Goal: Transaction & Acquisition: Download file/media

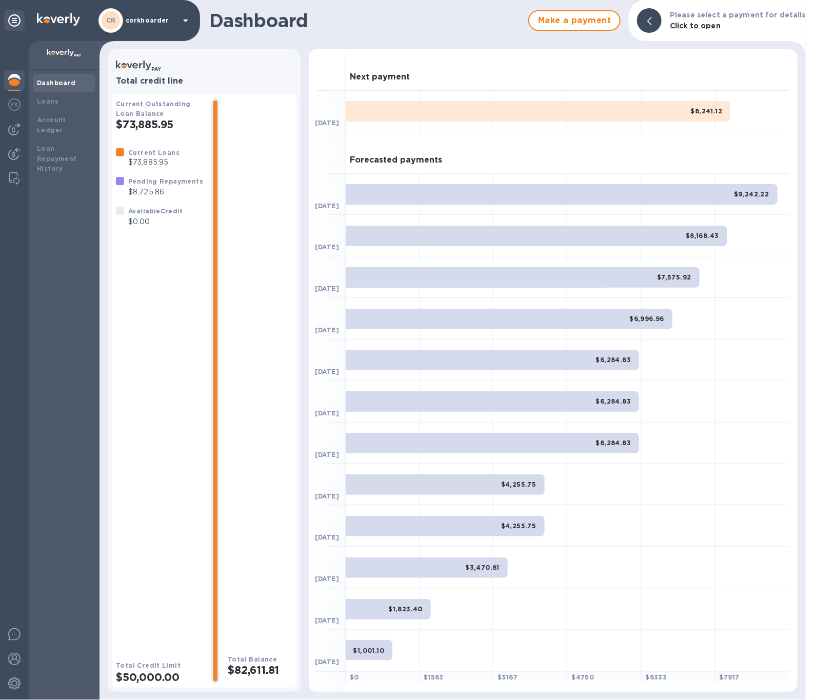
click at [19, 140] on div at bounding box center [14, 370] width 29 height 659
click at [17, 146] on div at bounding box center [14, 155] width 21 height 23
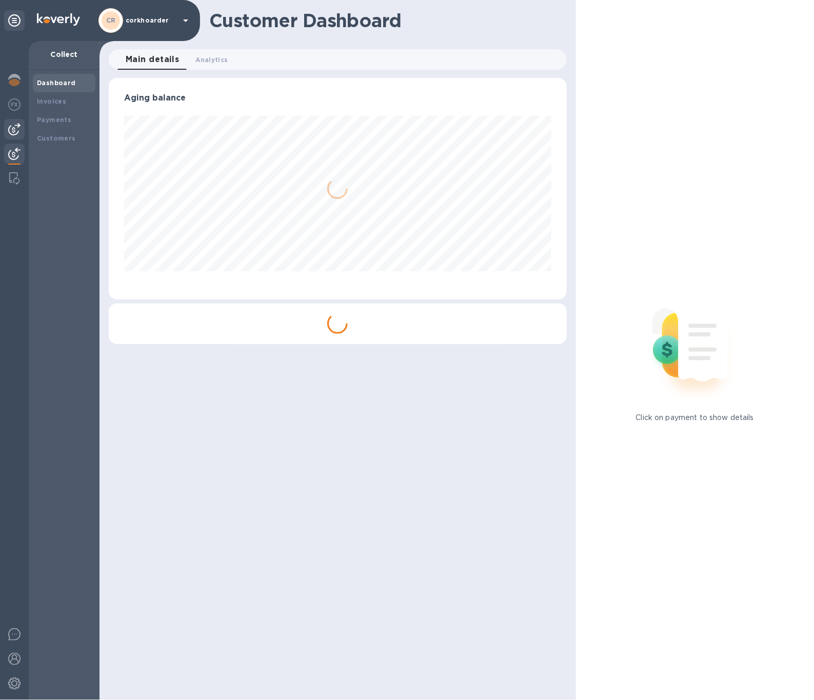
scroll to position [221, 458]
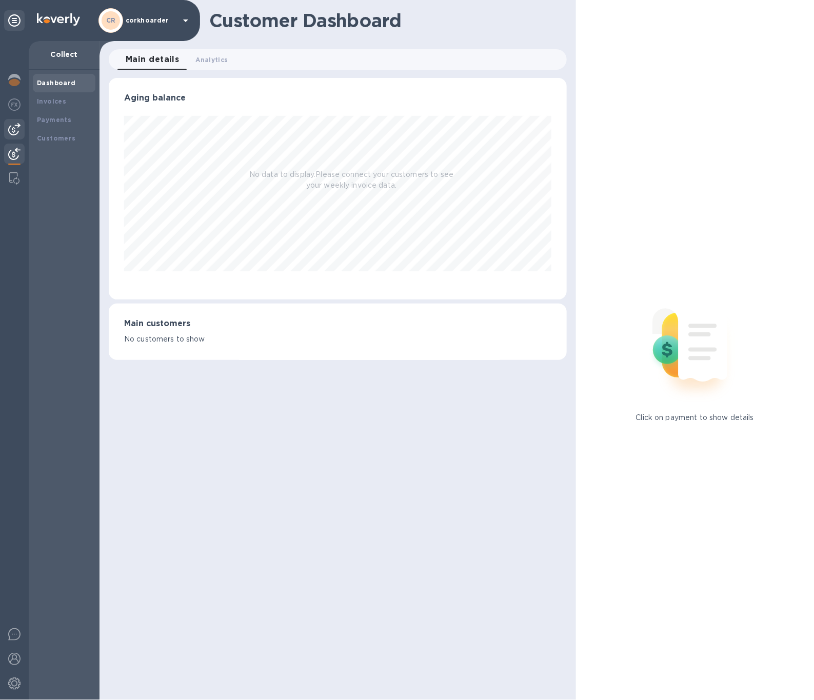
click at [17, 128] on img at bounding box center [14, 129] width 12 height 12
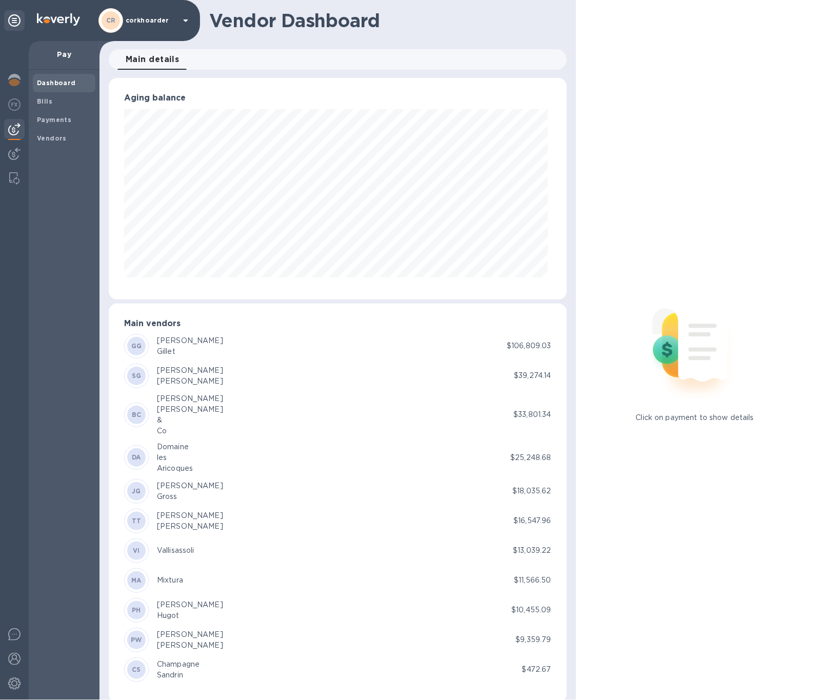
scroll to position [221, 454]
click at [9, 158] on img at bounding box center [14, 154] width 12 height 12
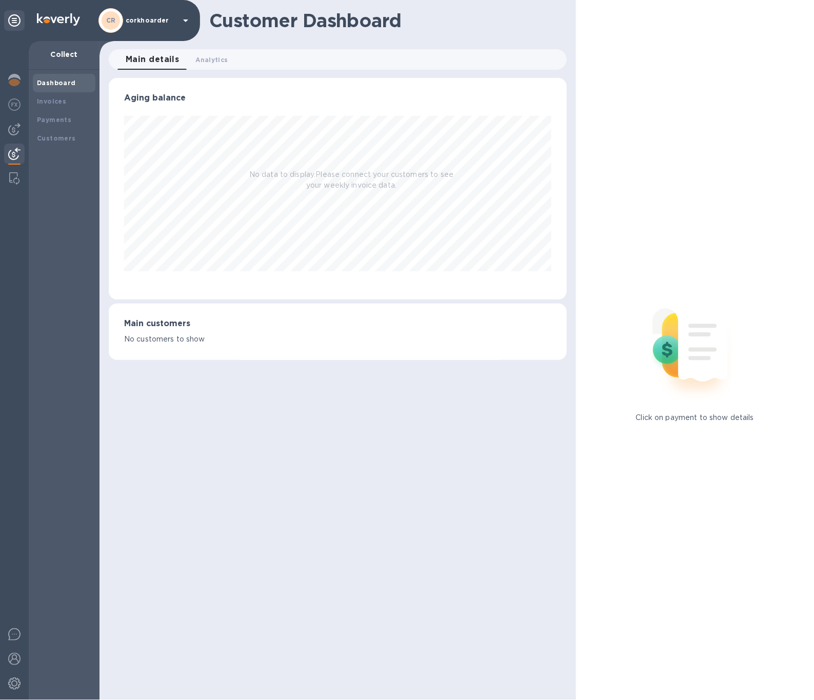
scroll to position [221, 458]
click at [8, 138] on div at bounding box center [14, 129] width 21 height 21
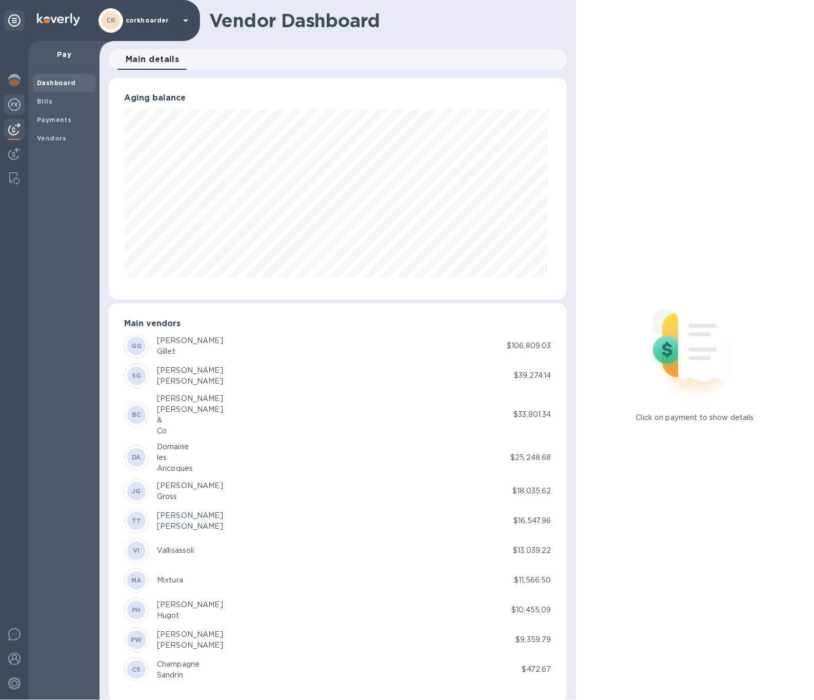
click at [23, 111] on div at bounding box center [14, 105] width 21 height 23
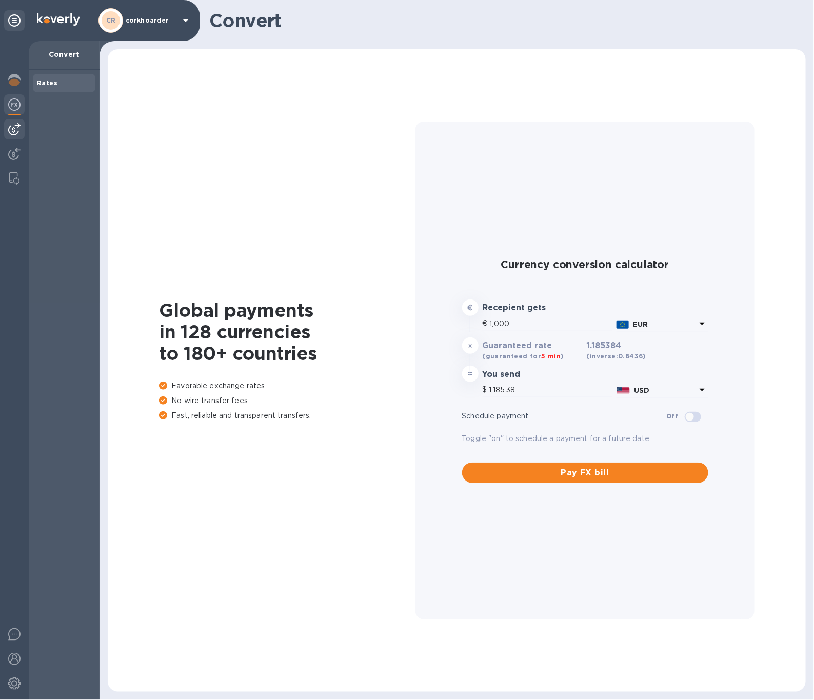
click at [14, 128] on img at bounding box center [14, 129] width 12 height 12
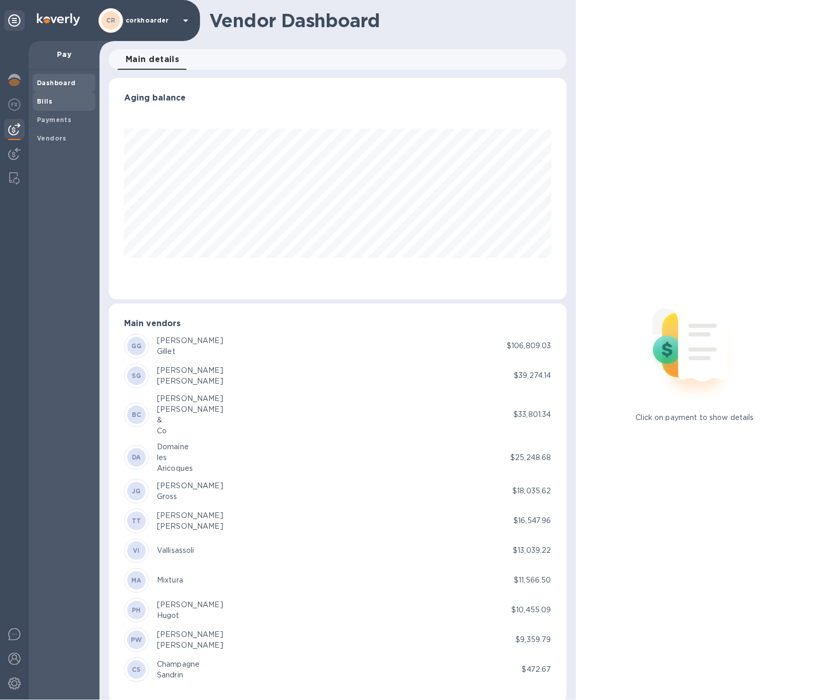
click at [55, 105] on span "Bills" at bounding box center [64, 101] width 54 height 10
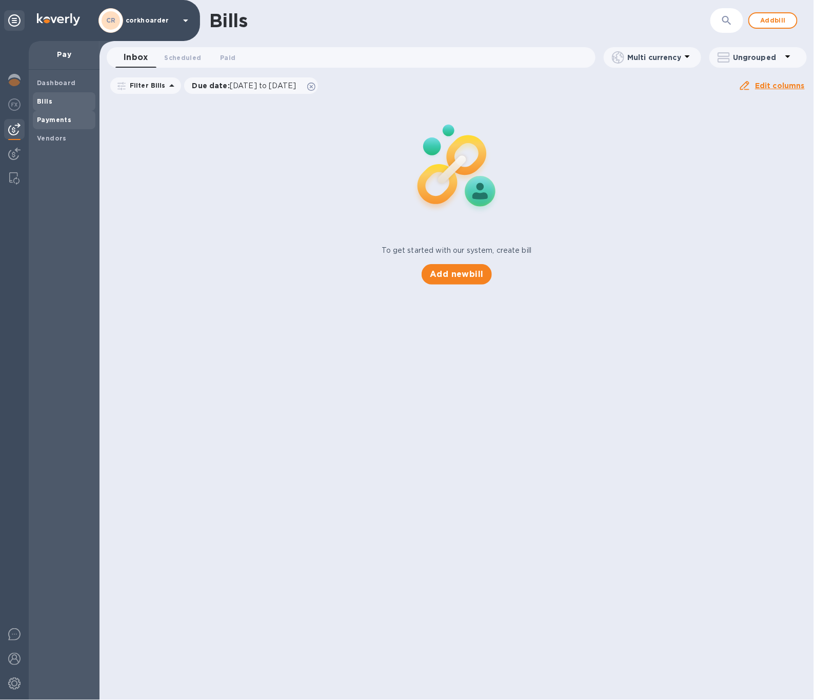
click at [54, 113] on div "Payments" at bounding box center [64, 120] width 63 height 18
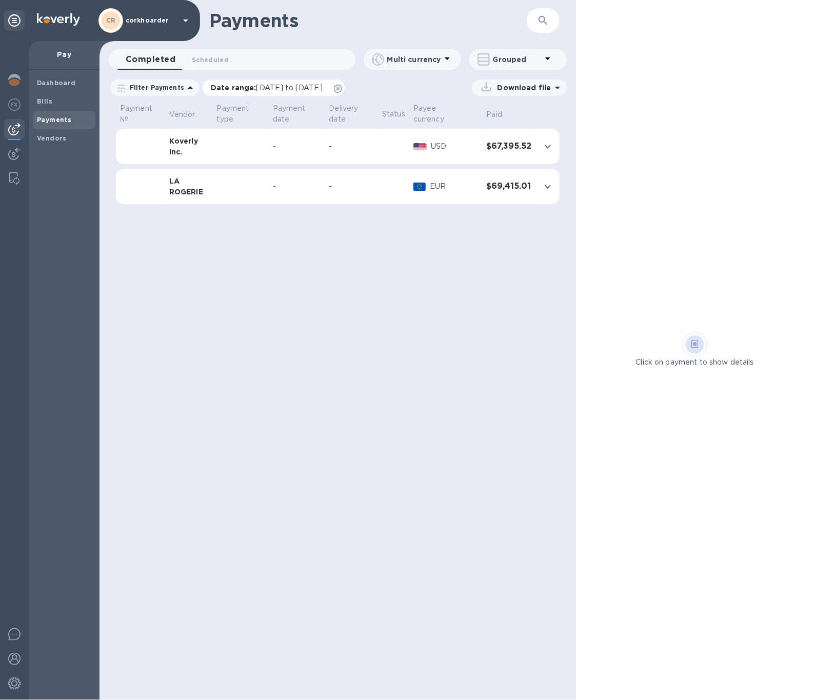
click at [333, 84] on span "Date range : [DATE] to [DATE]" at bounding box center [272, 88] width 122 height 10
click at [342, 85] on icon at bounding box center [338, 89] width 8 height 8
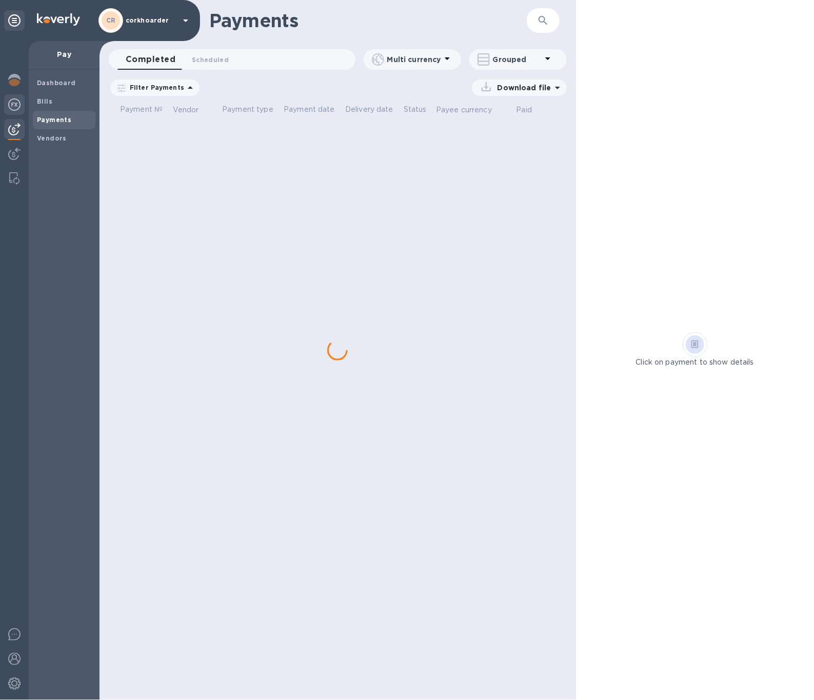
click at [15, 105] on img at bounding box center [14, 104] width 12 height 12
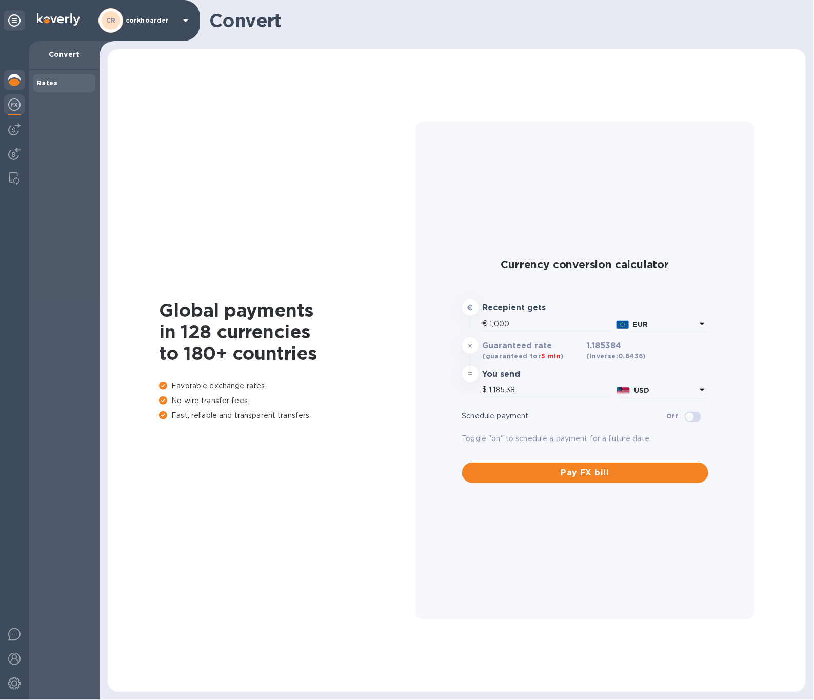
click at [18, 84] on img at bounding box center [14, 80] width 12 height 12
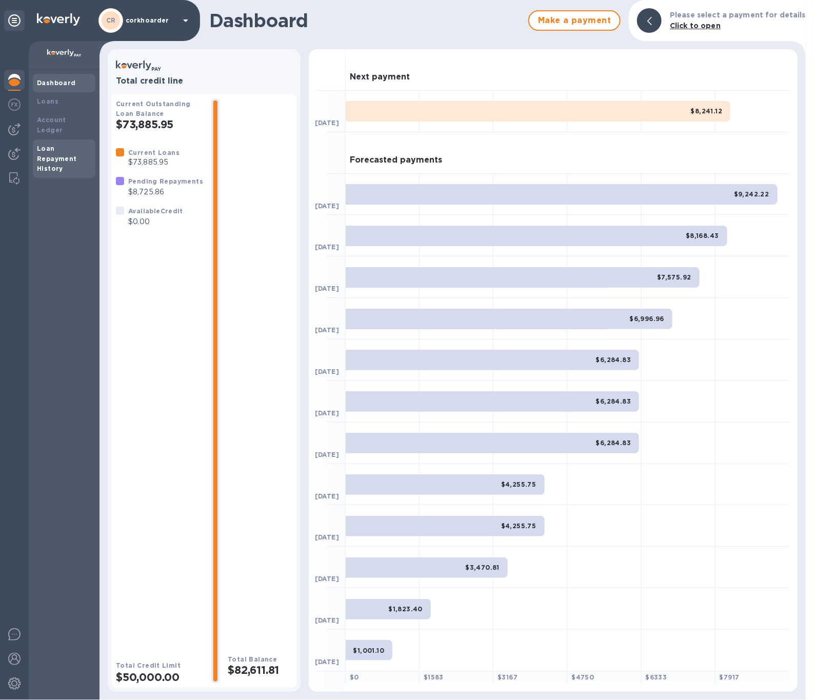
click at [61, 144] on div "Loan Repayment History" at bounding box center [64, 159] width 54 height 31
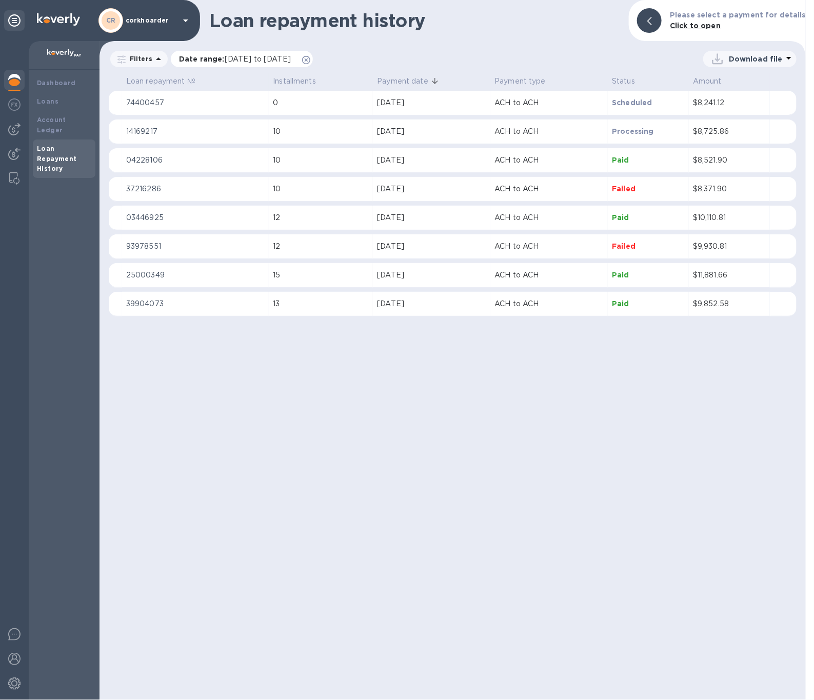
click at [313, 64] on div "Date range : [DATE] to [DATE]" at bounding box center [242, 59] width 142 height 16
click at [310, 58] on icon at bounding box center [306, 60] width 8 height 8
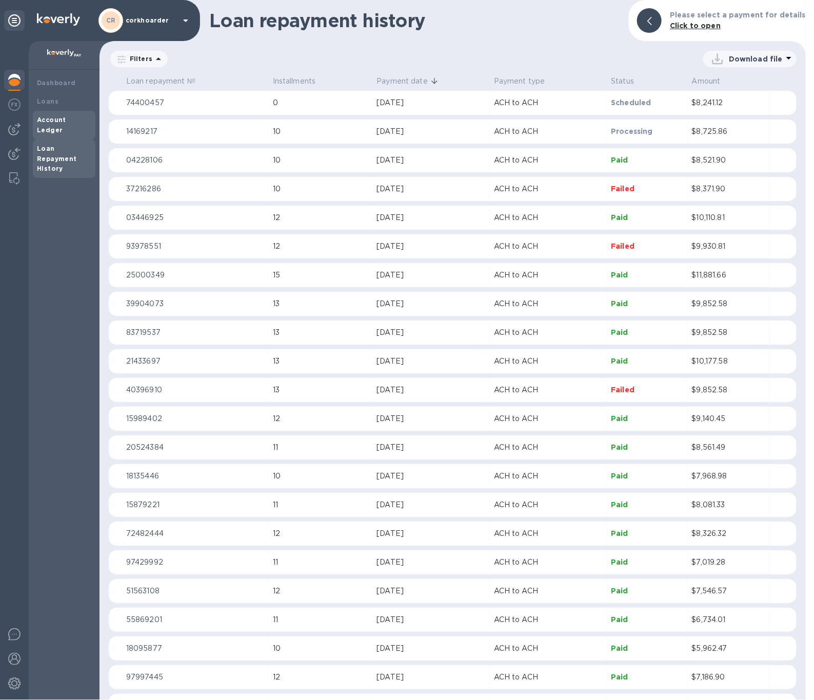
click at [66, 118] on b "Account Ledger" at bounding box center [51, 125] width 29 height 18
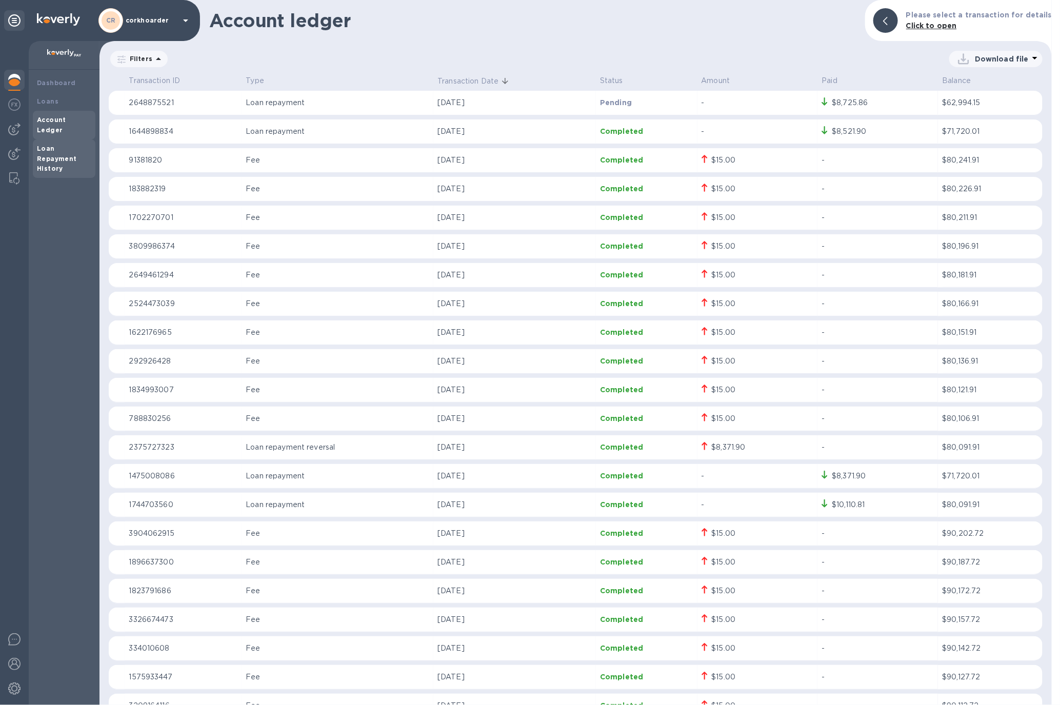
click at [54, 144] on div "Loan Repayment History" at bounding box center [64, 159] width 54 height 31
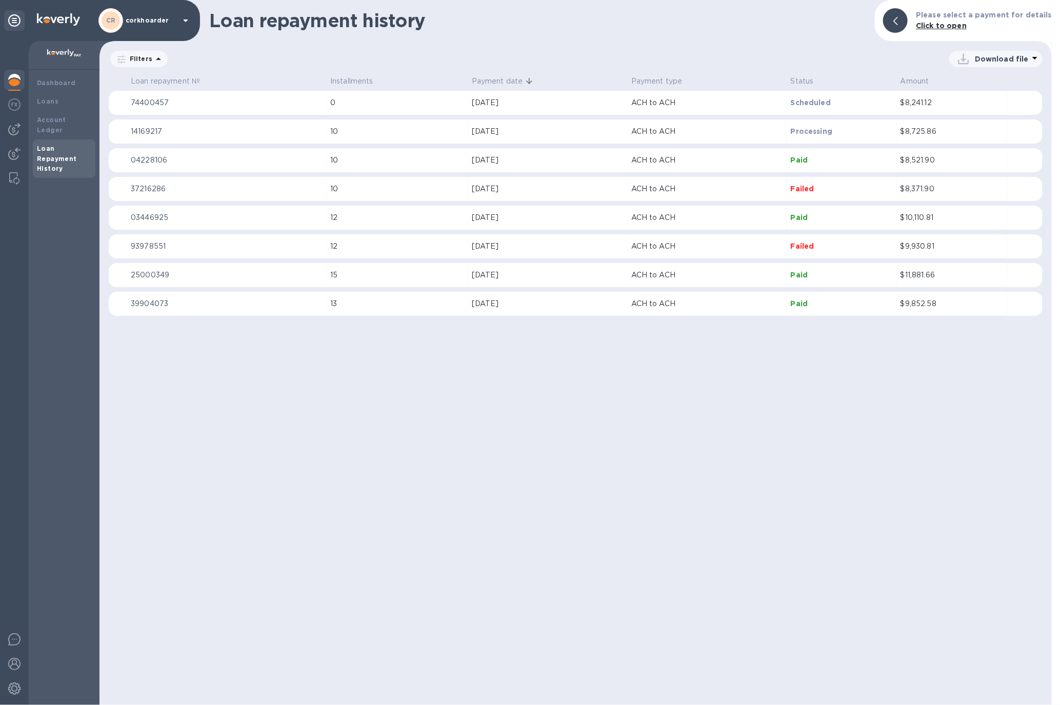
click at [0, 0] on icon at bounding box center [0, 0] width 0 height 0
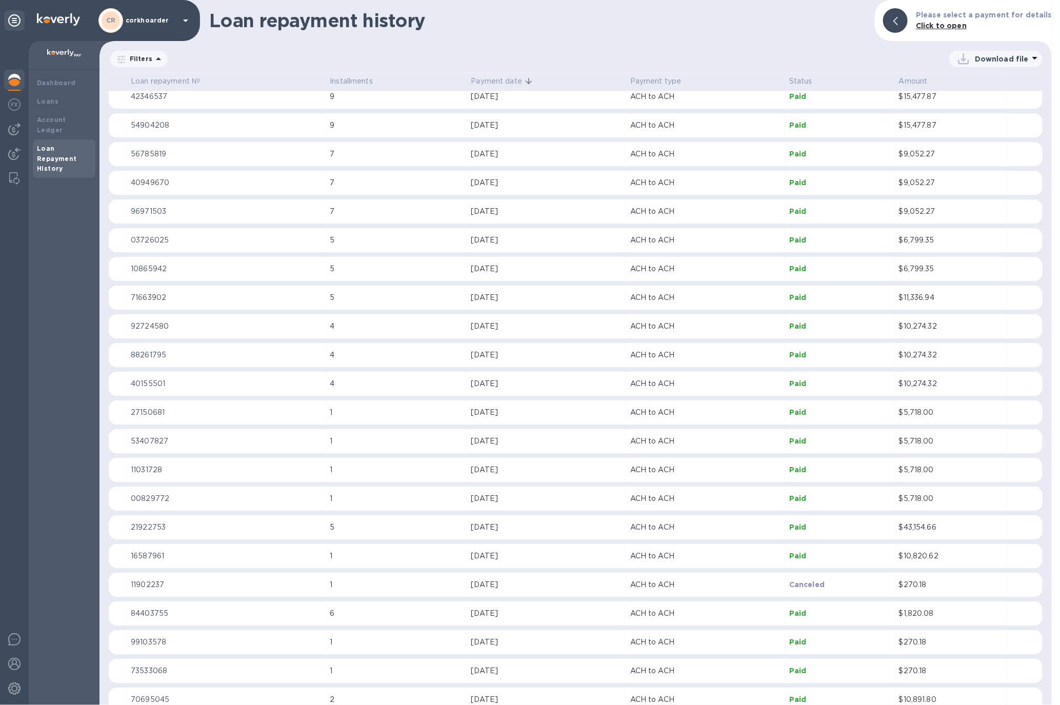
scroll to position [2009, 0]
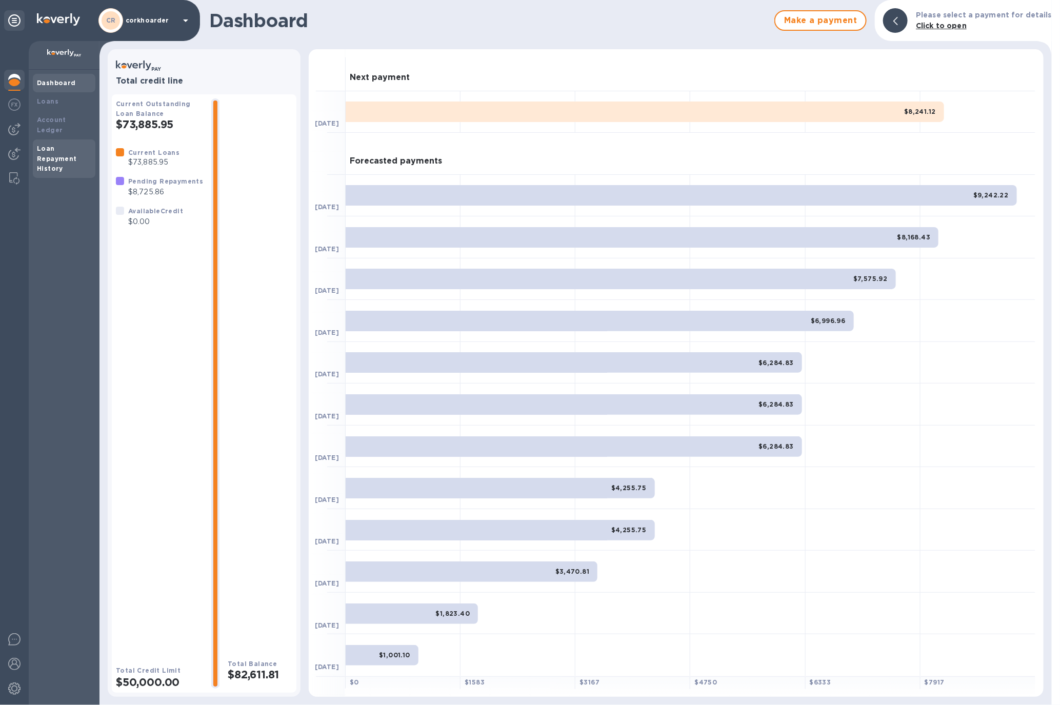
click at [74, 162] on div "Loan Repayment History" at bounding box center [64, 159] width 54 height 31
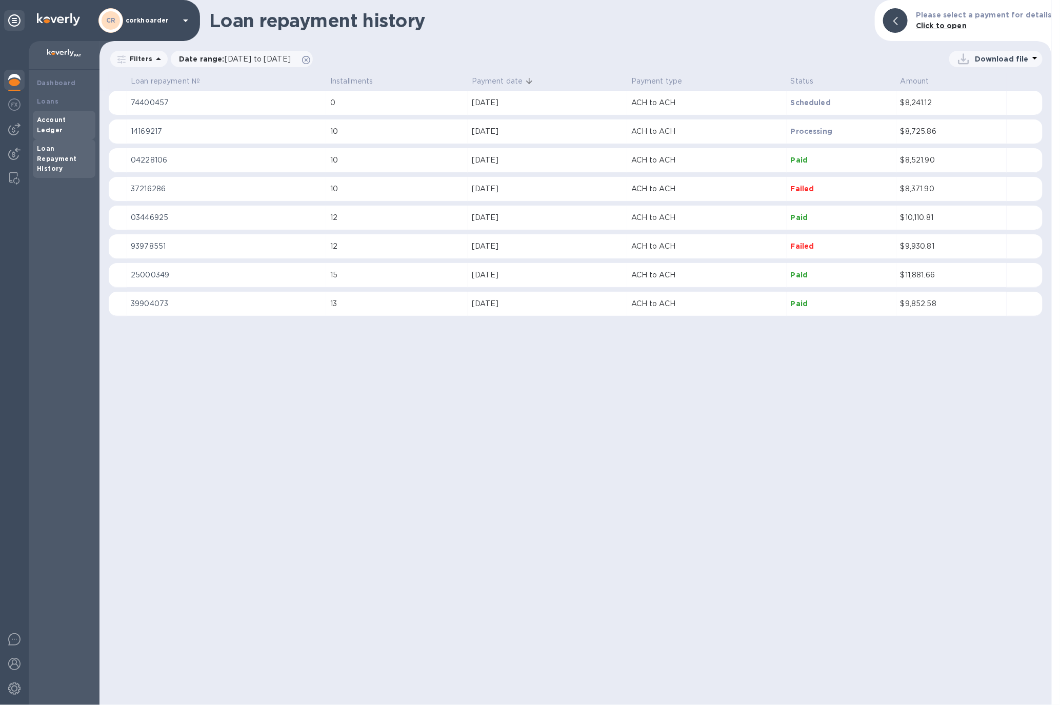
click at [71, 126] on div "Account Ledger" at bounding box center [64, 125] width 63 height 29
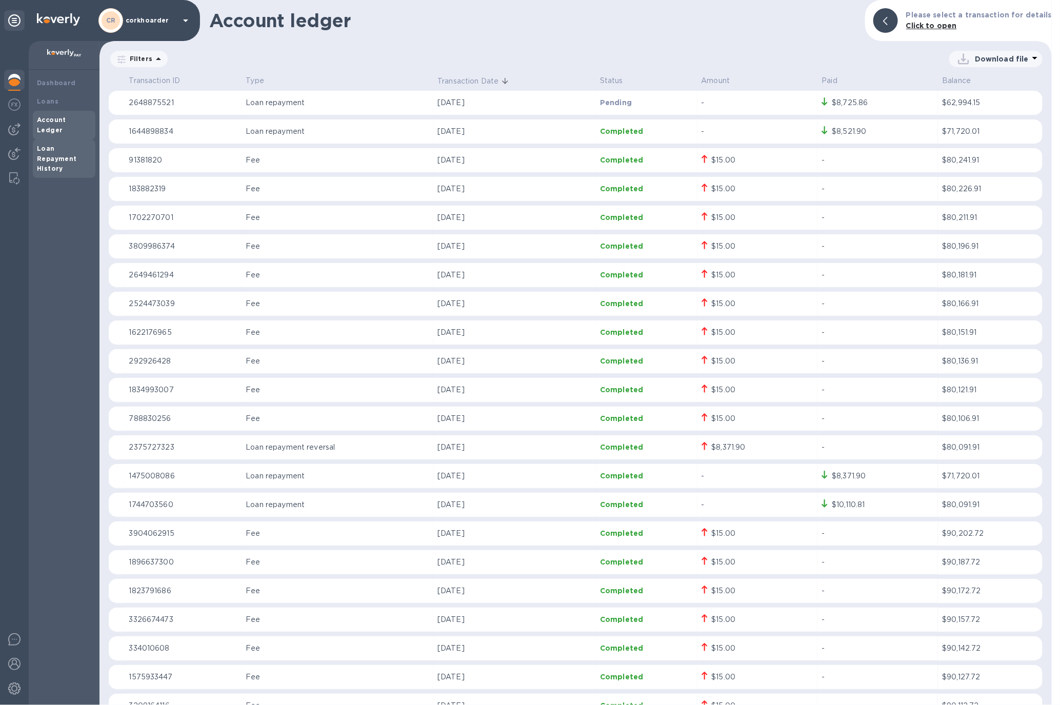
click at [70, 144] on div "Loan Repayment History" at bounding box center [64, 159] width 54 height 31
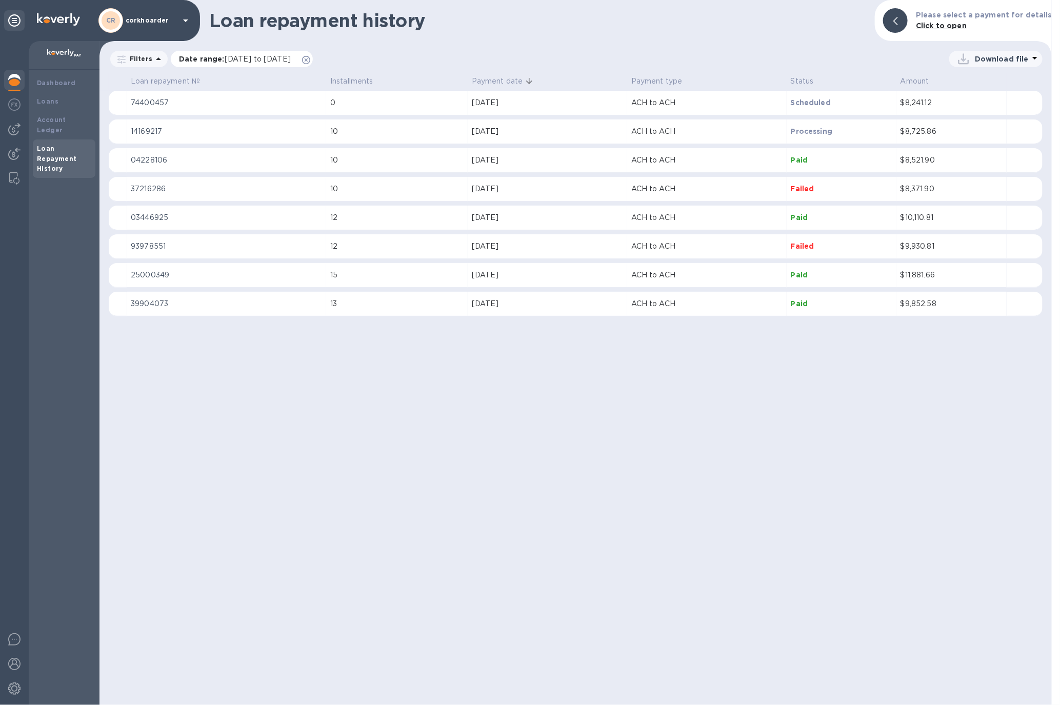
click at [310, 58] on icon at bounding box center [306, 60] width 8 height 8
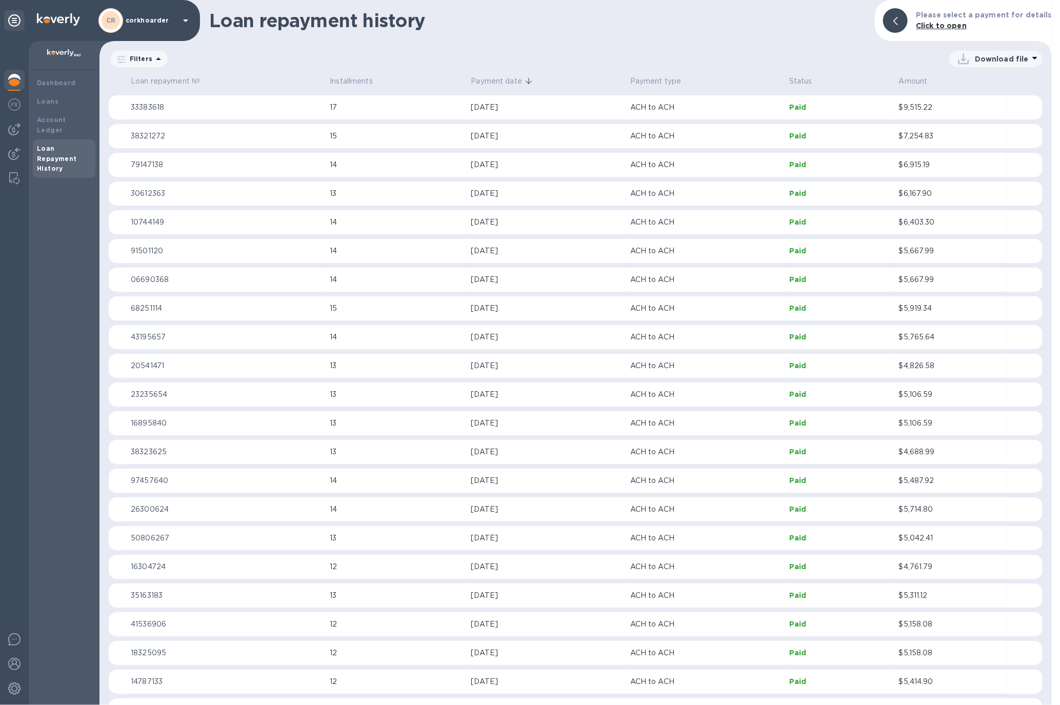
scroll to position [3640, 0]
click at [987, 64] on p "Download file" at bounding box center [1002, 59] width 54 height 10
click at [978, 90] on li "XLSX file" at bounding box center [997, 83] width 70 height 29
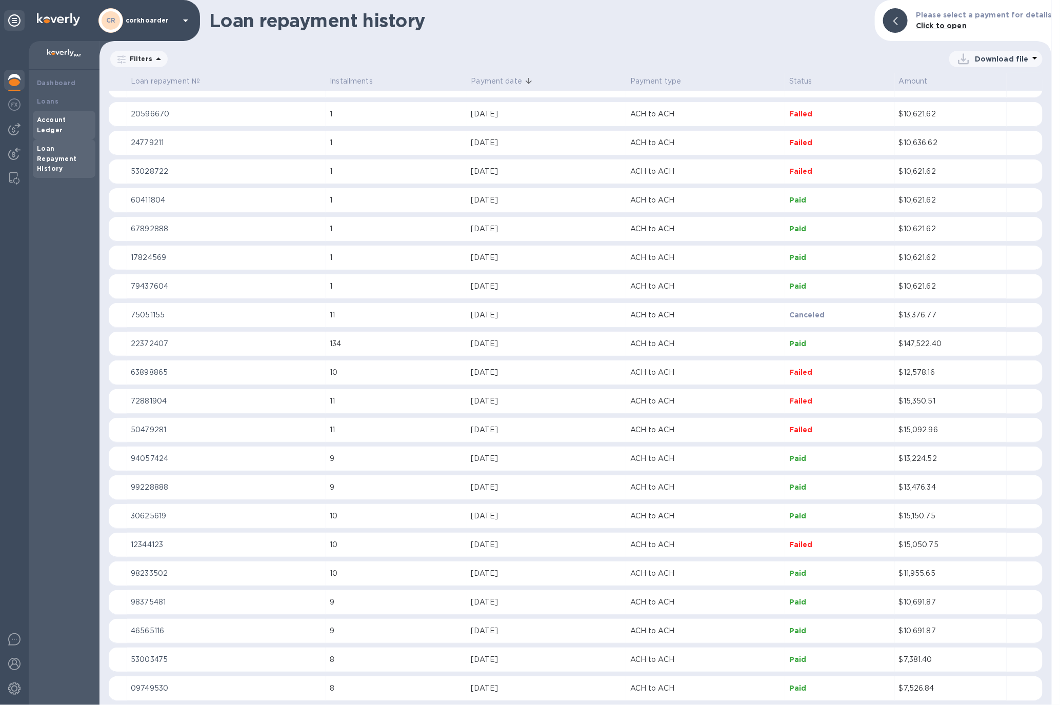
scroll to position [2308, 0]
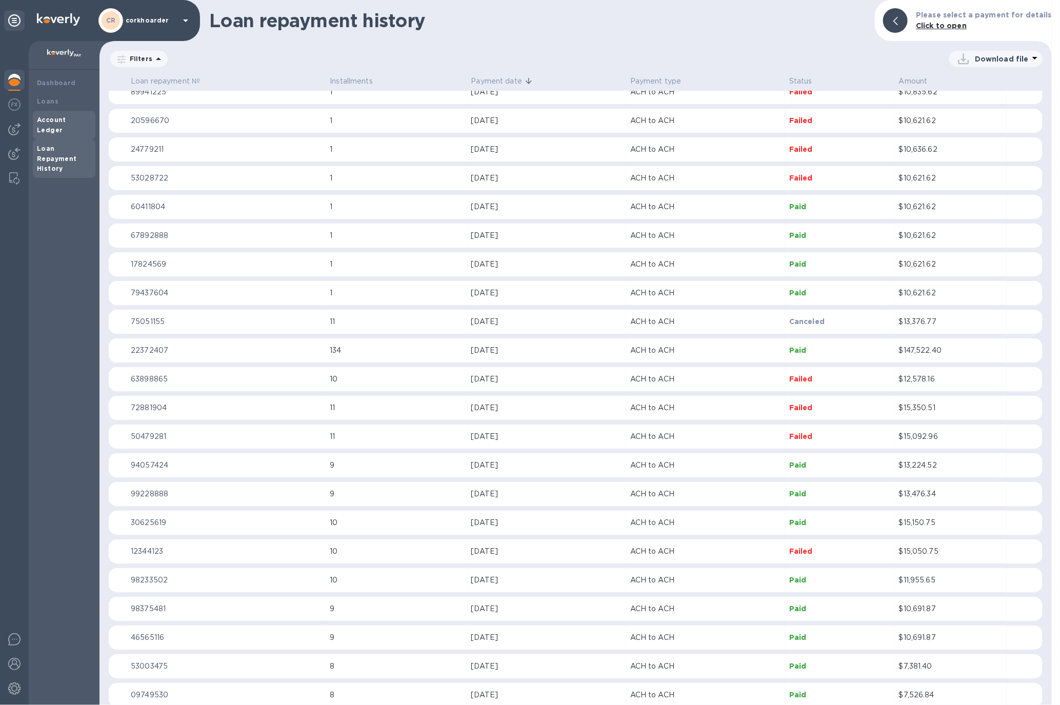
click at [49, 123] on b "Account Ledger" at bounding box center [51, 125] width 29 height 18
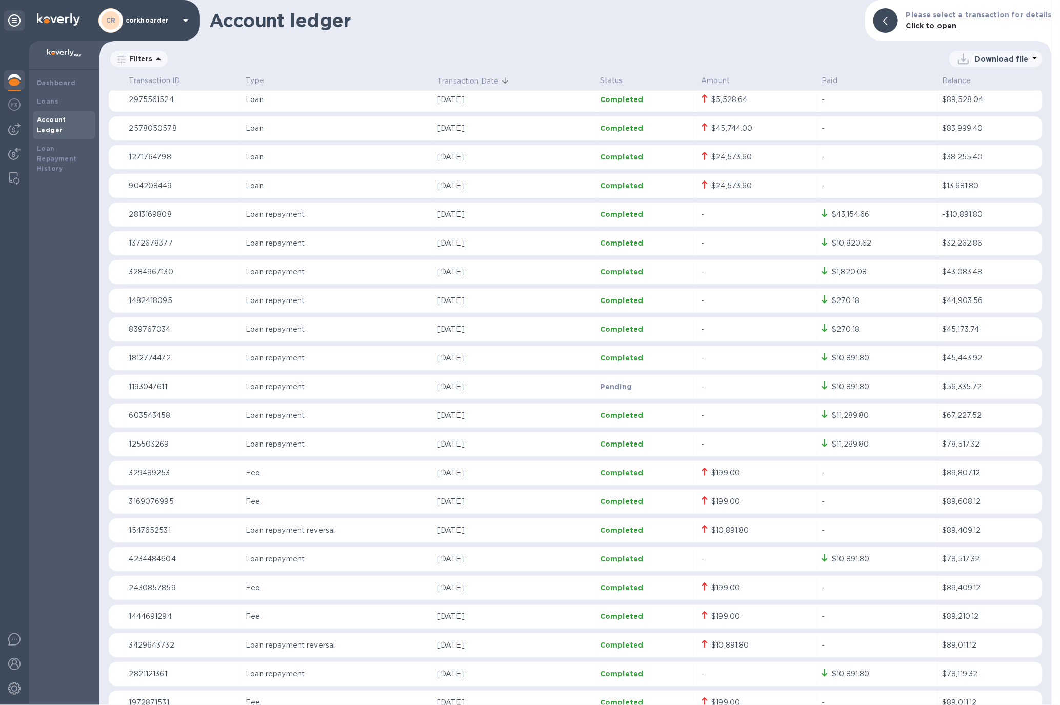
scroll to position [5089, 0]
